Goal: Obtain resource: Obtain resource

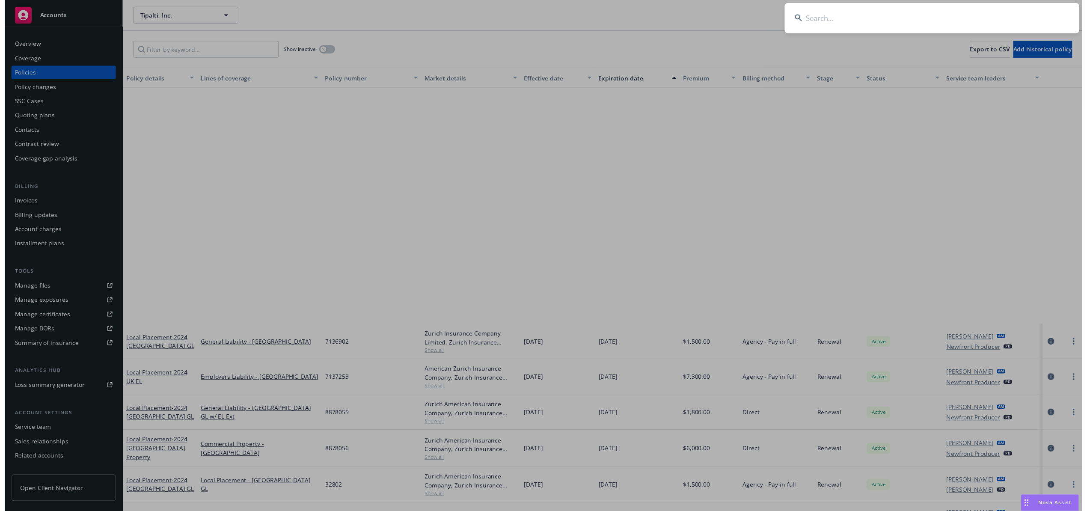
scroll to position [285, 0]
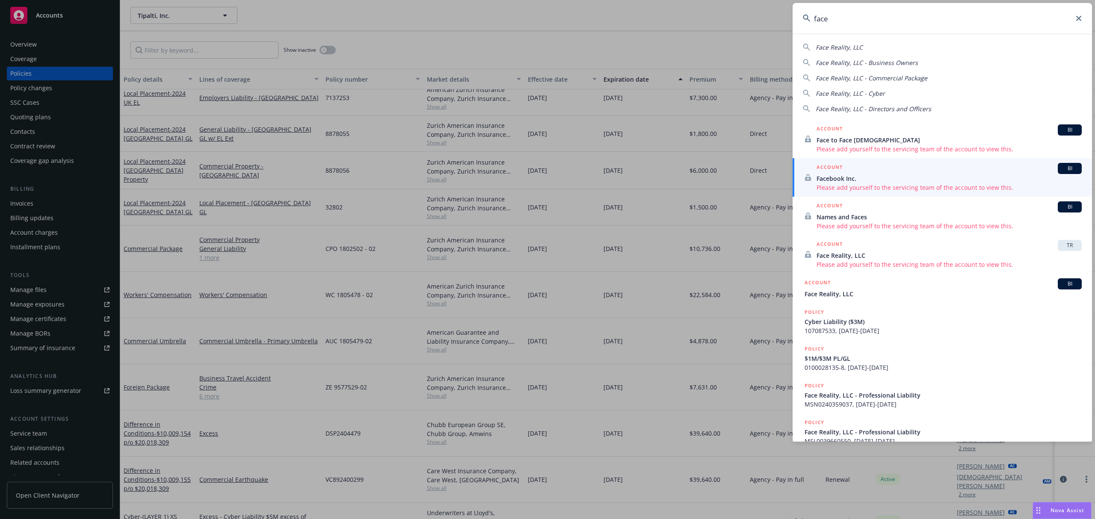
click at [829, 43] on span "Face Reality, LLC" at bounding box center [839, 47] width 47 height 8
type input "Face Reality, LLC"
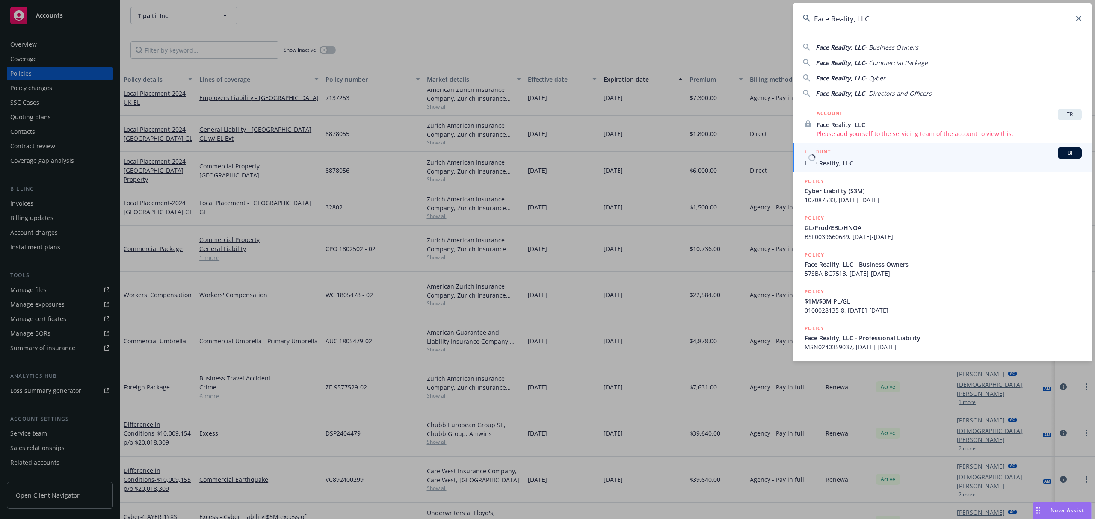
click at [822, 160] on span "Face Reality, LLC" at bounding box center [943, 163] width 277 height 9
click at [822, 160] on div "Renewal" at bounding box center [847, 171] width 50 height 38
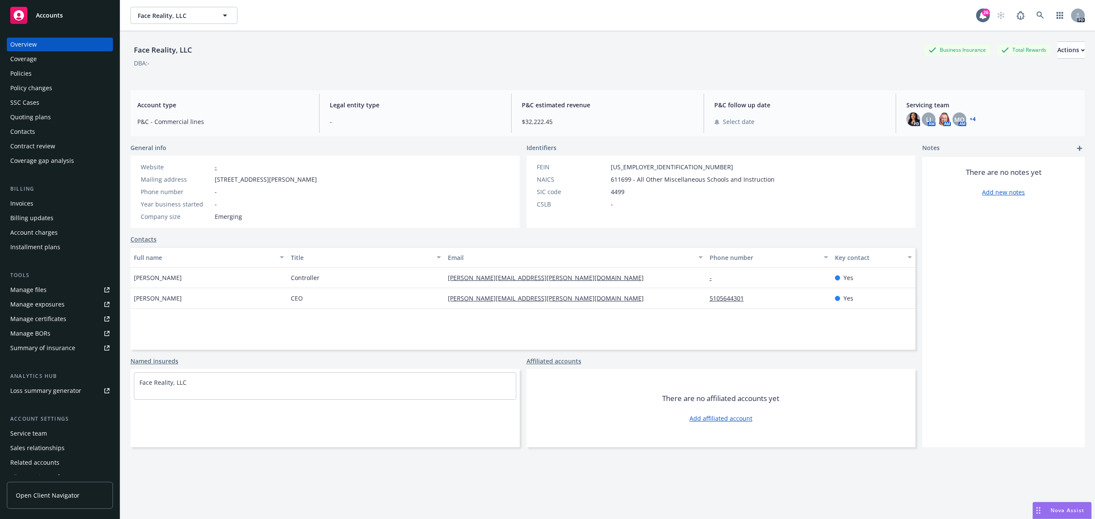
click at [21, 71] on div "Policies" at bounding box center [20, 74] width 21 height 14
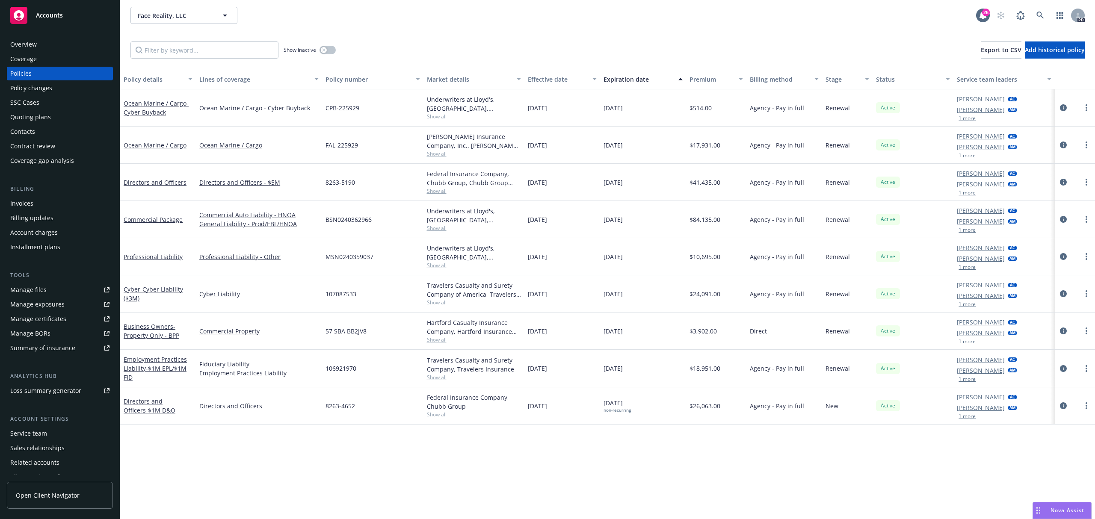
click at [50, 286] on link "Manage files" at bounding box center [60, 290] width 106 height 14
click at [1044, 507] on div "Nova Assist" at bounding box center [1067, 510] width 47 height 7
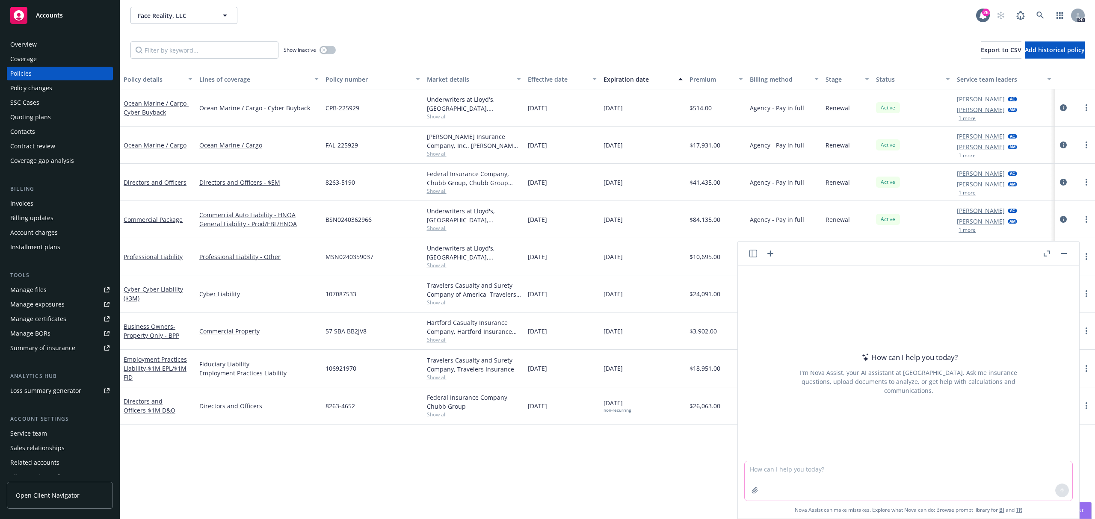
click at [836, 487] on textarea at bounding box center [909, 481] width 328 height 39
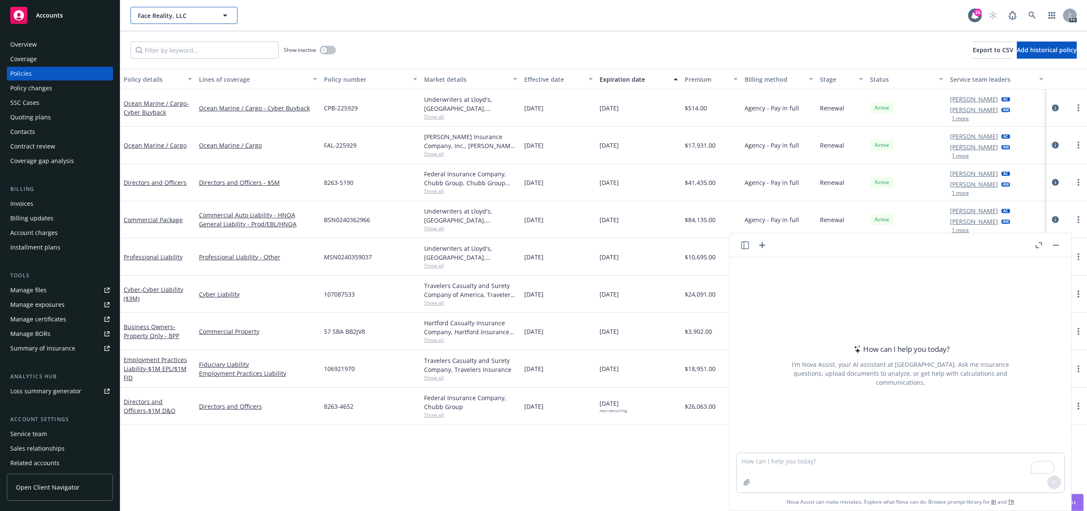
click at [170, 26] on div "Face Reality, LLC Face Reality, LLC 26 PD" at bounding box center [603, 15] width 966 height 31
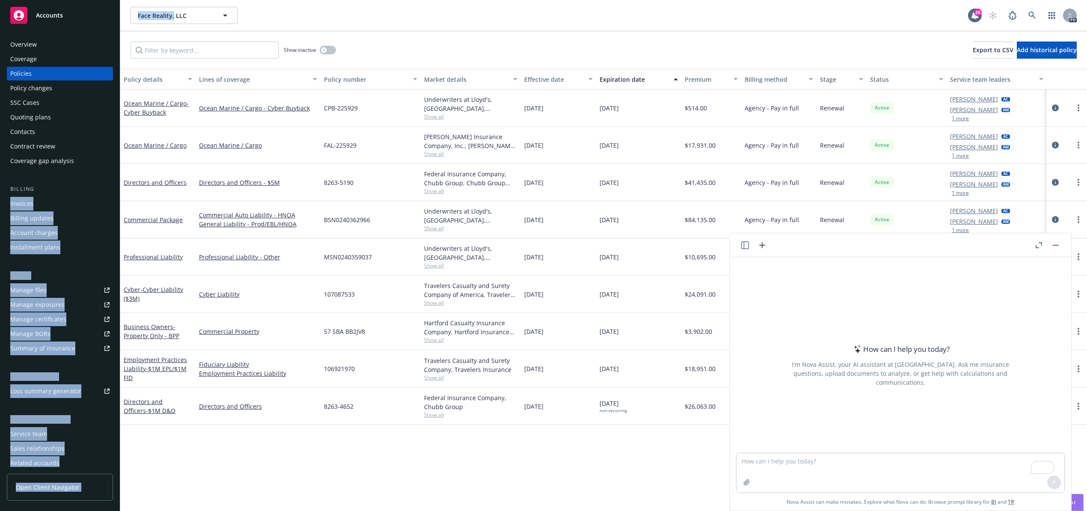
drag, startPoint x: 173, startPoint y: 26, endPoint x: -288, endPoint y: 205, distance: 494.4
click at [0, 205] on html "Accounts Overview Coverage Policies Policy changes SSC Cases Quoting plans Cont…" at bounding box center [543, 255] width 1087 height 511
click at [211, 62] on div "Show inactive Export to CSV Add historical policy" at bounding box center [603, 50] width 966 height 38
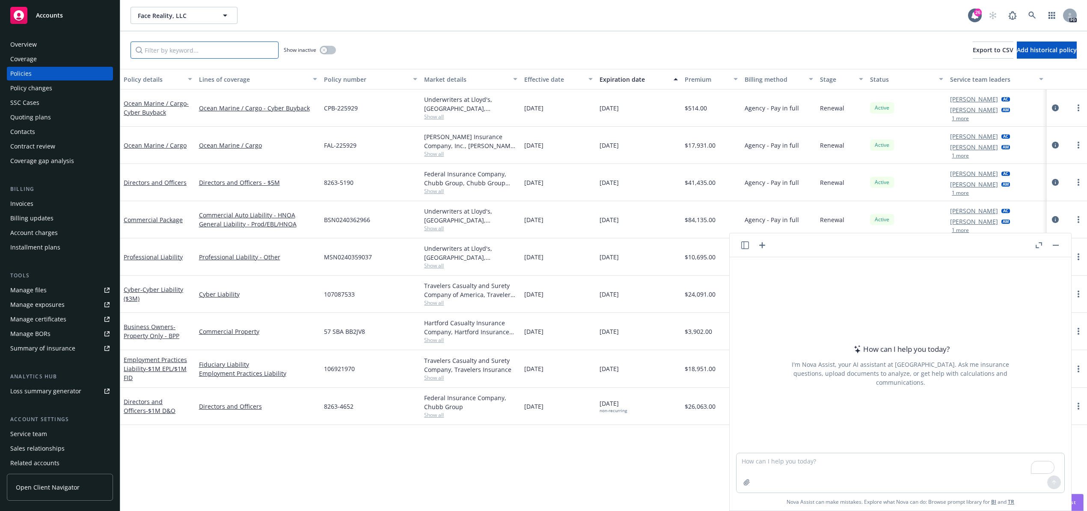
click at [246, 58] on div "Show inactive Export to CSV Add historical policy" at bounding box center [603, 50] width 966 height 38
drag, startPoint x: 579, startPoint y: 53, endPoint x: 584, endPoint y: 52, distance: 5.7
click at [584, 52] on div "Show inactive Export to CSV Add historical policy" at bounding box center [603, 50] width 966 height 38
click at [36, 43] on div "Overview" at bounding box center [23, 45] width 27 height 14
click at [35, 43] on div "Overview" at bounding box center [23, 45] width 27 height 14
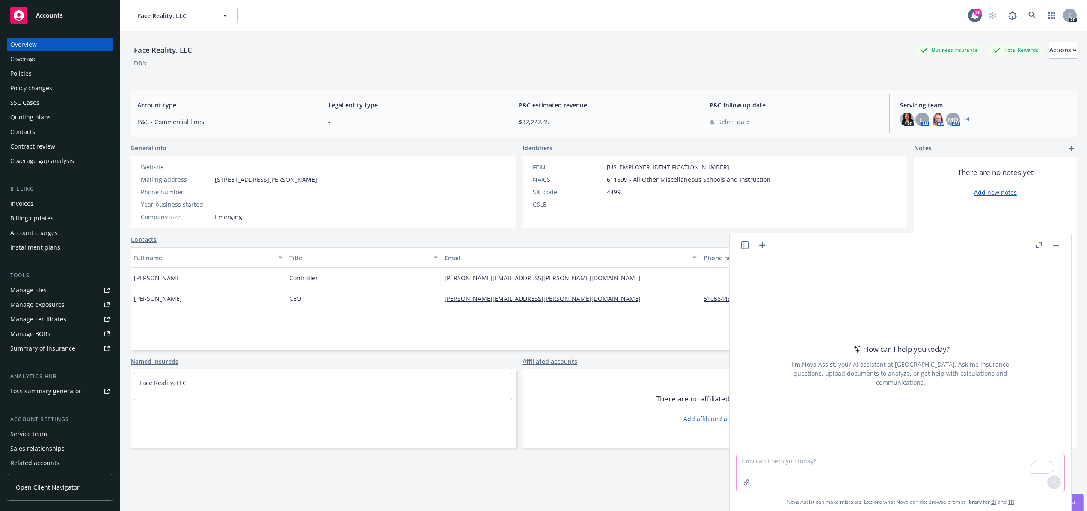
click at [760, 473] on textarea "To enrich screen reader interactions, please activate Accessibility in Grammarl…" at bounding box center [900, 472] width 328 height 39
type textarea "Suite, 600 and suite 6 and 7"
click at [39, 76] on div "Policies" at bounding box center [59, 74] width 99 height 14
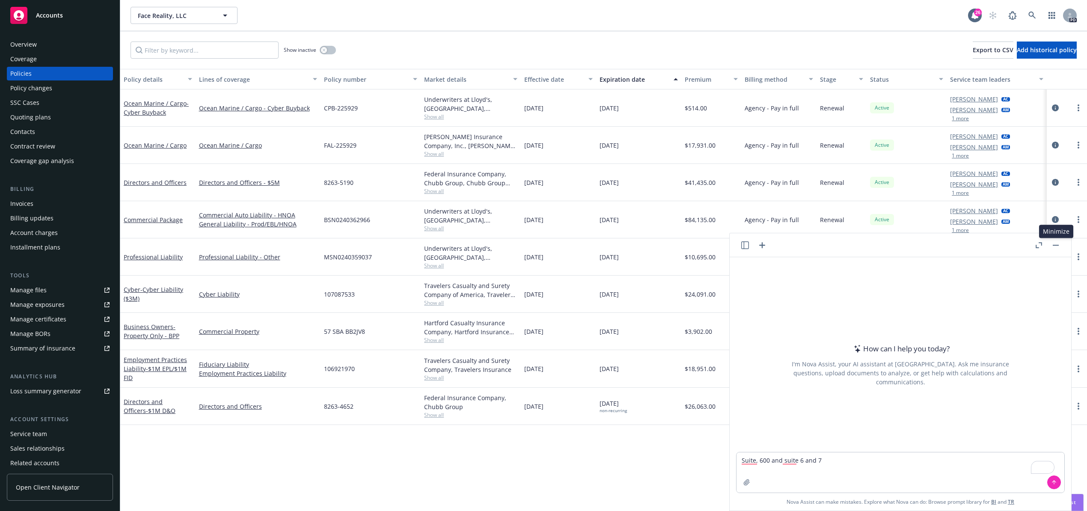
click at [1055, 245] on rect "button" at bounding box center [1055, 245] width 6 height 1
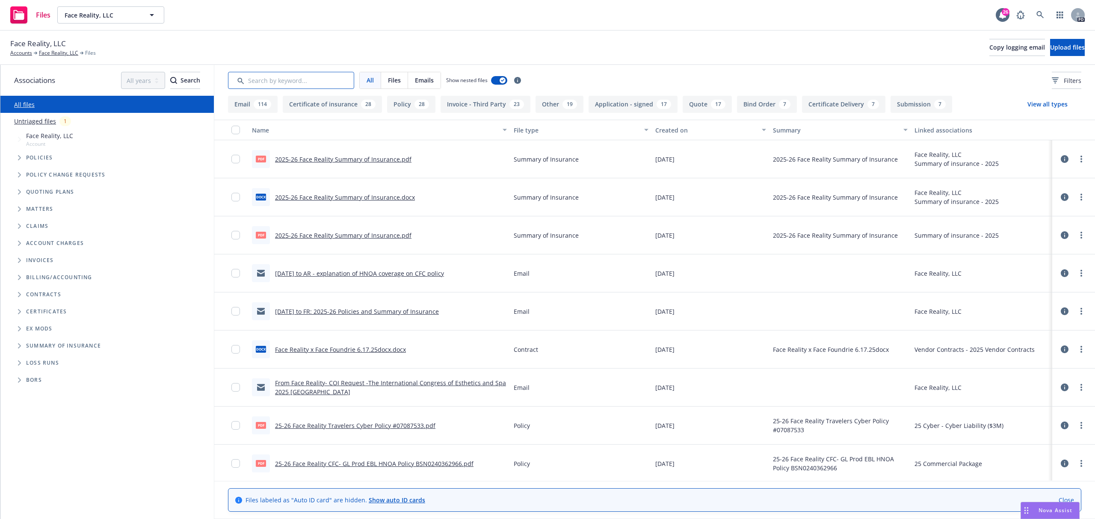
click at [295, 83] on input "Search by keyword..." at bounding box center [291, 80] width 126 height 17
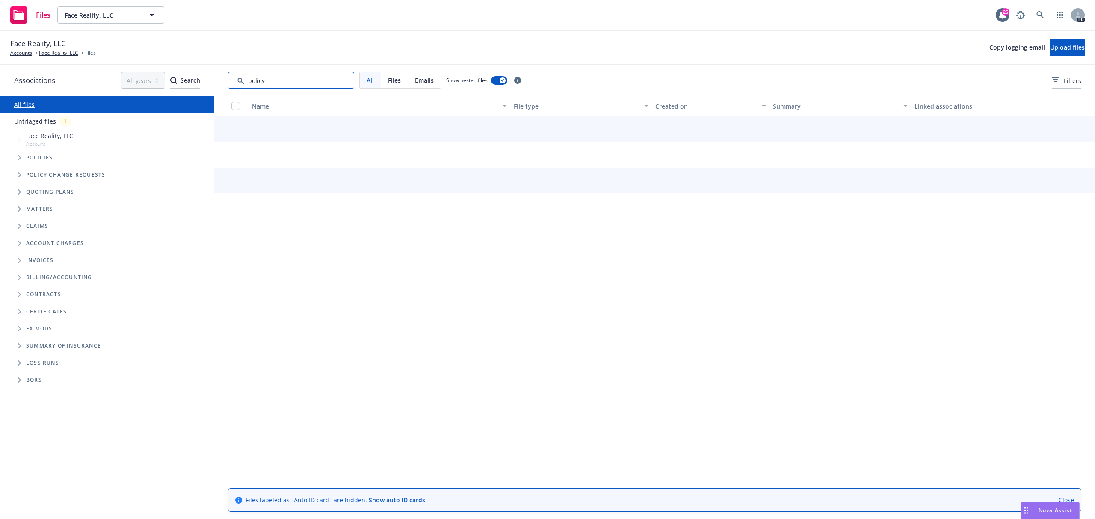
type input "policy"
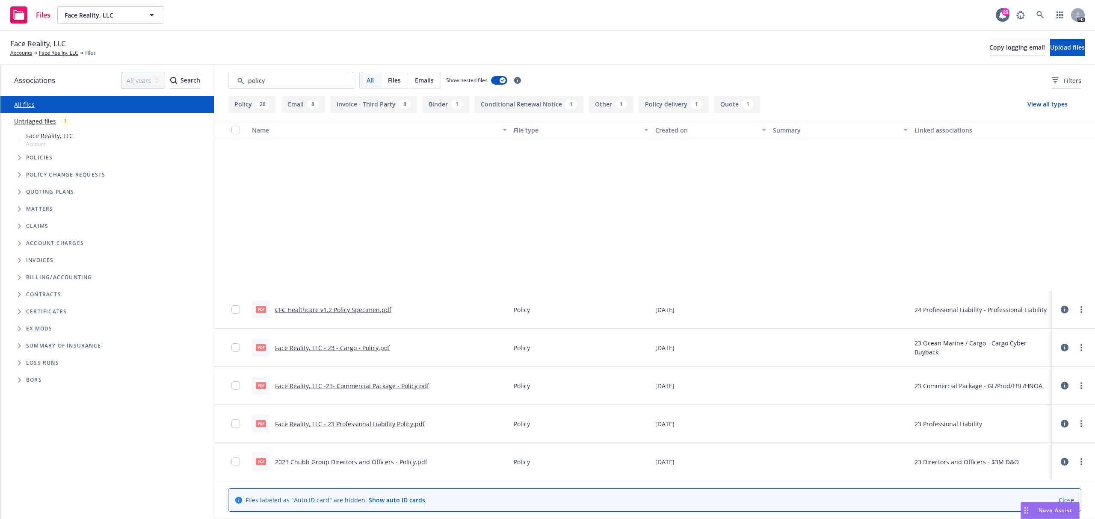
scroll to position [228, 0]
